Goal: Transaction & Acquisition: Purchase product/service

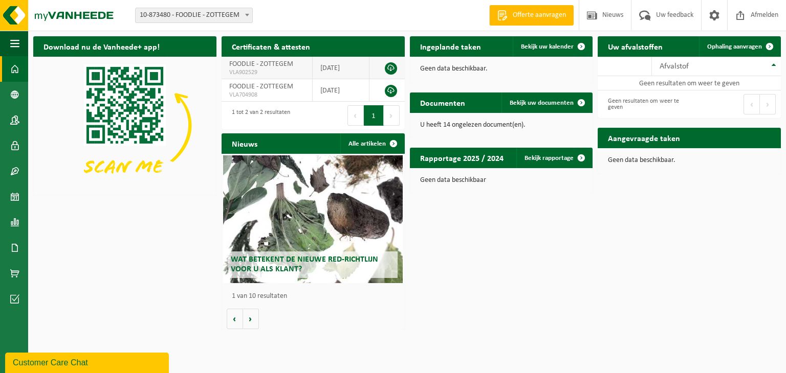
click at [389, 71] on link at bounding box center [391, 68] width 12 height 12
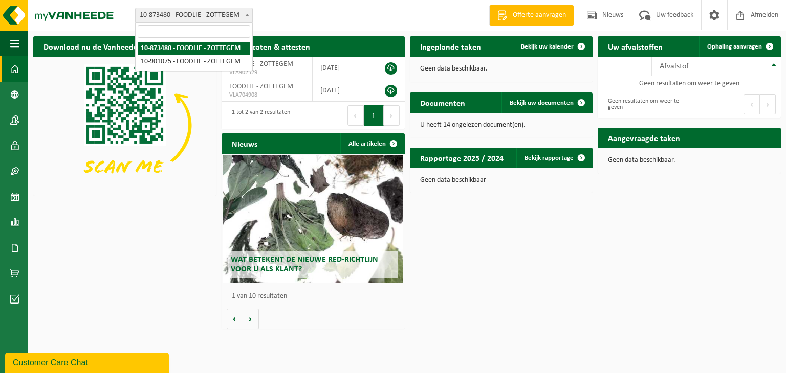
click at [246, 16] on b at bounding box center [247, 15] width 4 height 3
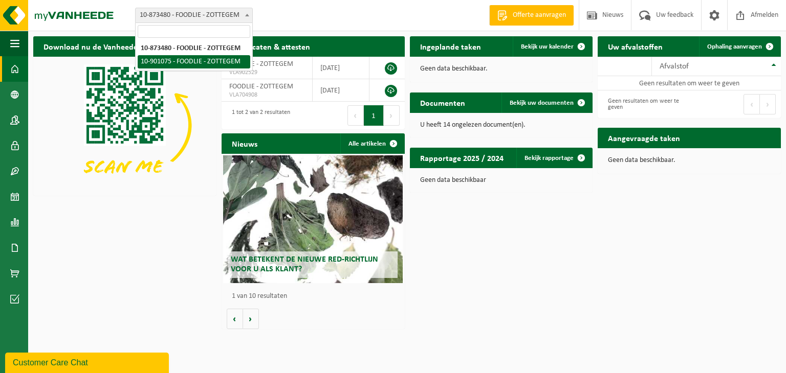
select select "119414"
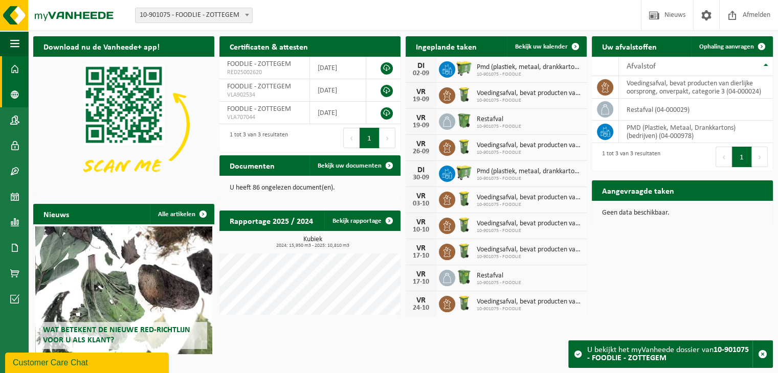
click at [14, 93] on span at bounding box center [14, 95] width 9 height 26
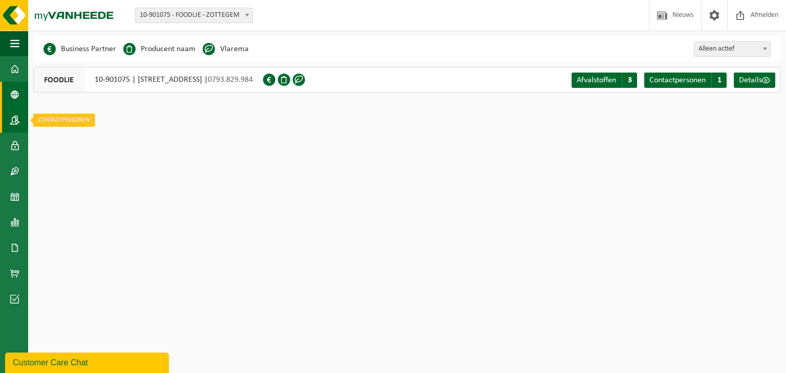
click at [13, 121] on span at bounding box center [14, 120] width 9 height 26
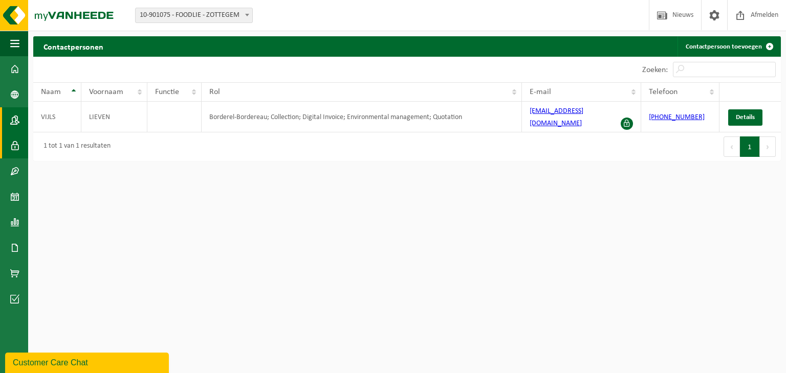
click at [13, 146] on span at bounding box center [14, 146] width 9 height 26
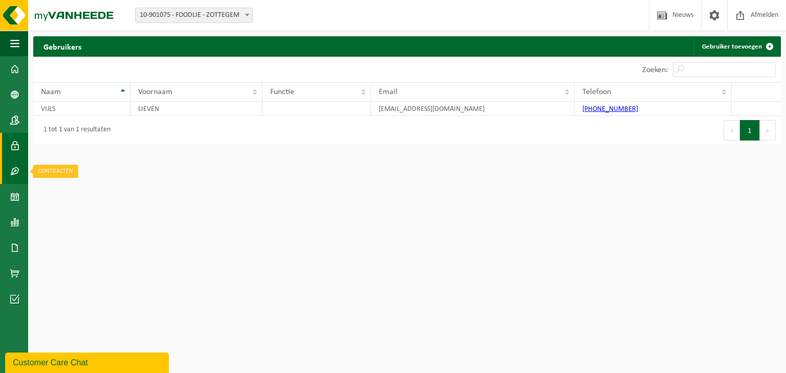
click at [16, 172] on span at bounding box center [14, 172] width 9 height 26
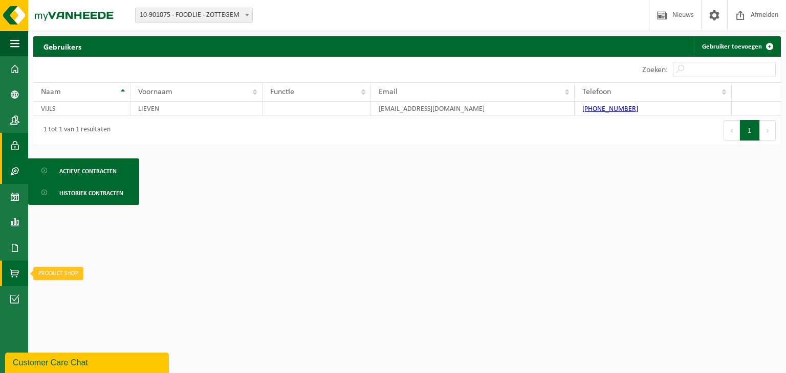
click at [15, 278] on span at bounding box center [14, 274] width 9 height 26
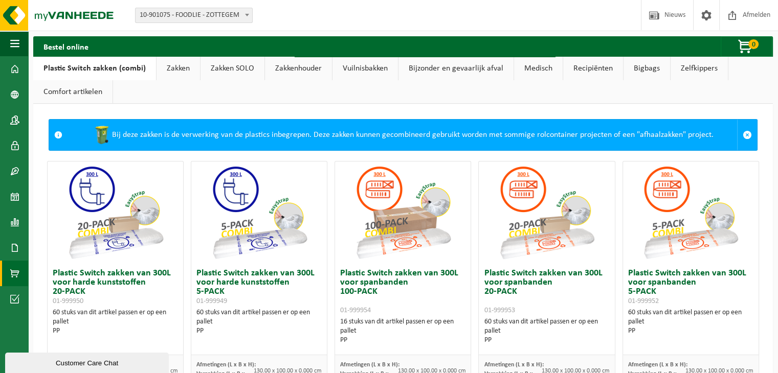
click at [176, 68] on link "Zakken" at bounding box center [178, 69] width 43 height 24
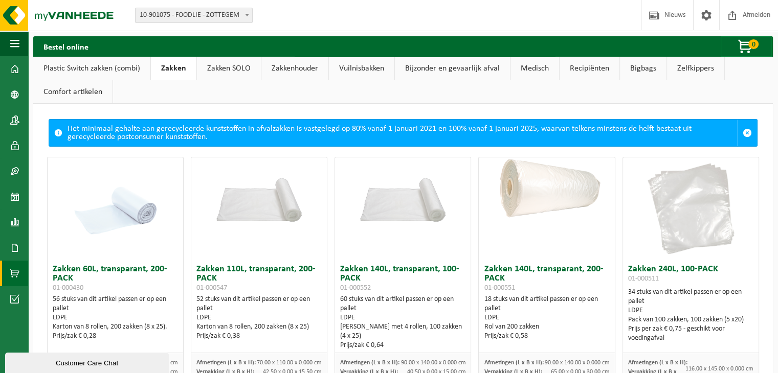
click at [364, 72] on link "Vuilnisbakken" at bounding box center [361, 69] width 65 height 24
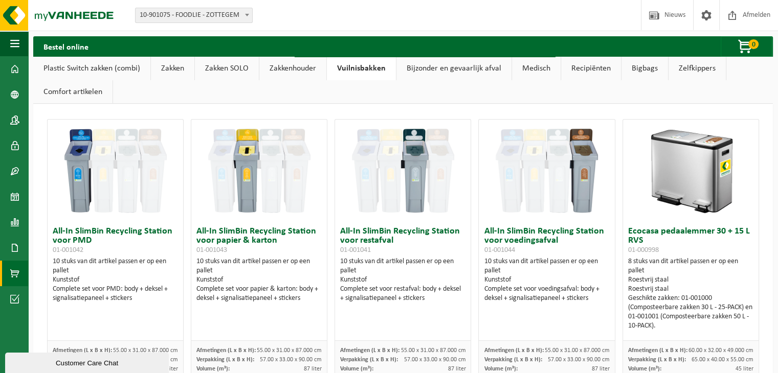
click at [168, 70] on link "Zakken" at bounding box center [172, 69] width 43 height 24
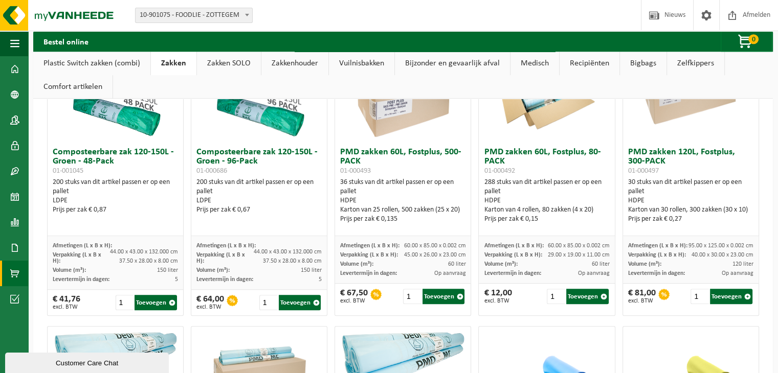
scroll to position [695, 0]
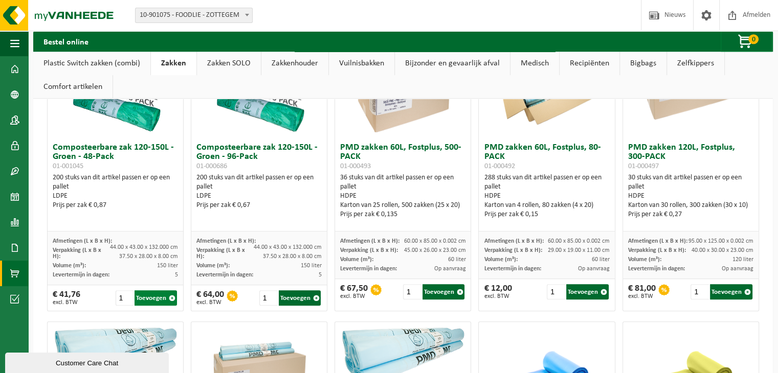
click at [155, 297] on button "Toevoegen" at bounding box center [156, 298] width 42 height 15
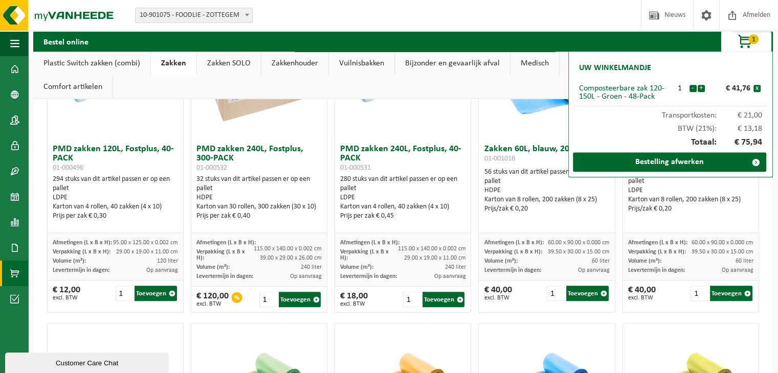
scroll to position [986, 0]
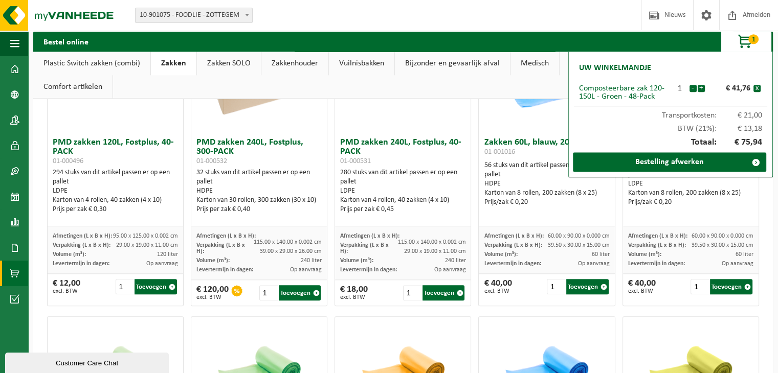
click at [127, 122] on div at bounding box center [116, 82] width 136 height 102
click at [107, 178] on div "294 stuks van dit artikel passen er op een pallet LDPE Karton van 4 rollen, 40 …" at bounding box center [115, 191] width 125 height 46
click at [126, 282] on input "2" at bounding box center [125, 286] width 18 height 15
click at [154, 288] on button "Toevoegen" at bounding box center [156, 286] width 42 height 15
type input "1"
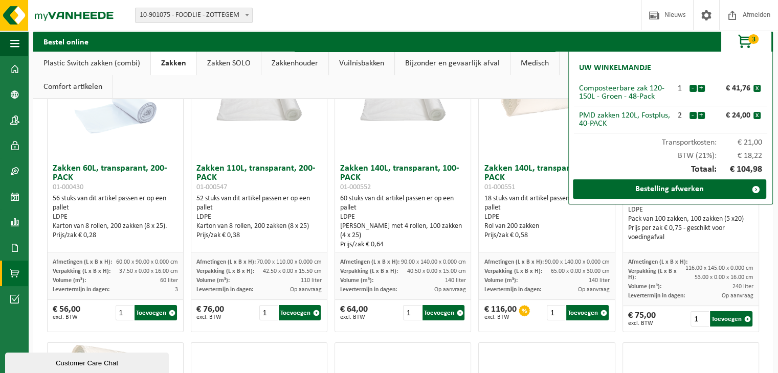
scroll to position [103, 0]
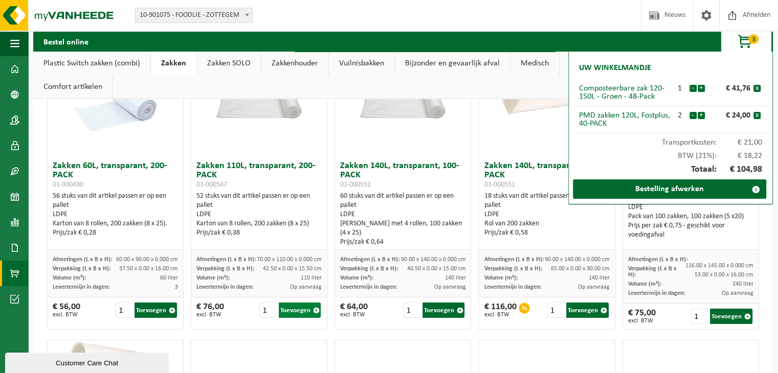
click at [285, 313] on button "Toevoegen" at bounding box center [300, 310] width 42 height 15
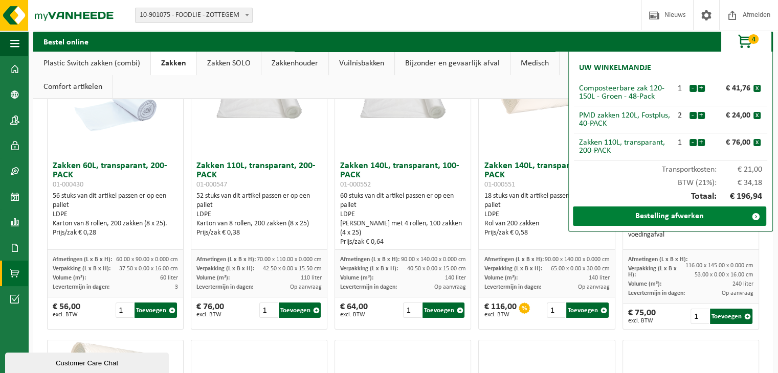
click at [678, 213] on link "Bestelling afwerken" at bounding box center [669, 216] width 193 height 19
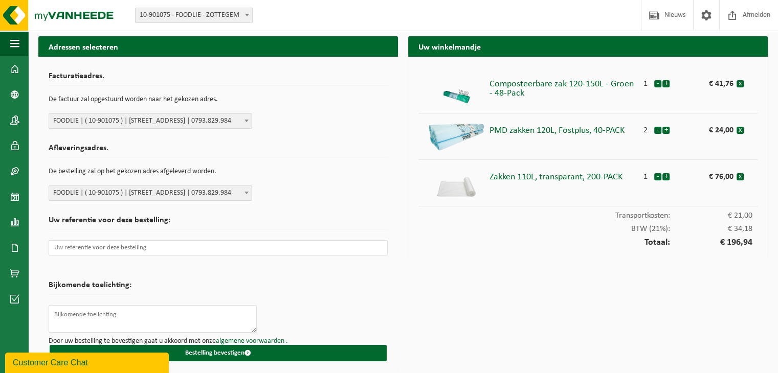
scroll to position [2, 0]
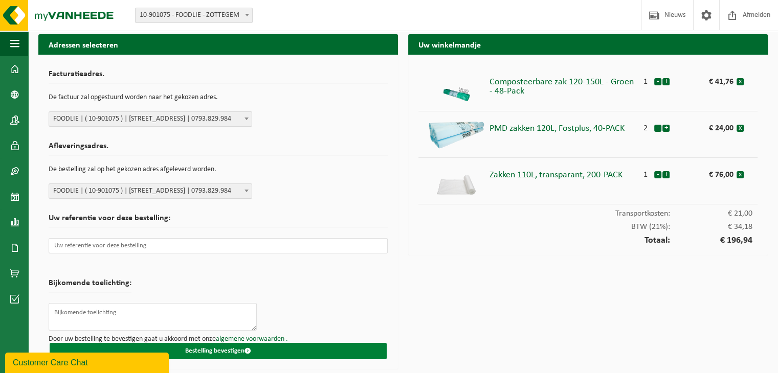
click at [212, 348] on button "Bestelling bevestigen" at bounding box center [218, 351] width 337 height 16
